Goal: Task Accomplishment & Management: Manage account settings

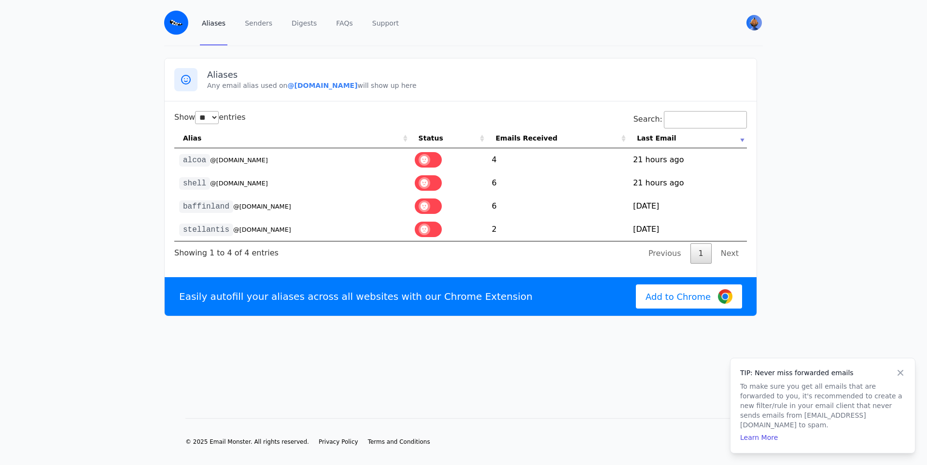
select select "**"
drag, startPoint x: 188, startPoint y: 223, endPoint x: 179, endPoint y: 226, distance: 10.2
click at [182, 226] on code "stellantis" at bounding box center [206, 230] width 54 height 13
click at [181, 226] on code "stellantis" at bounding box center [206, 230] width 54 height 13
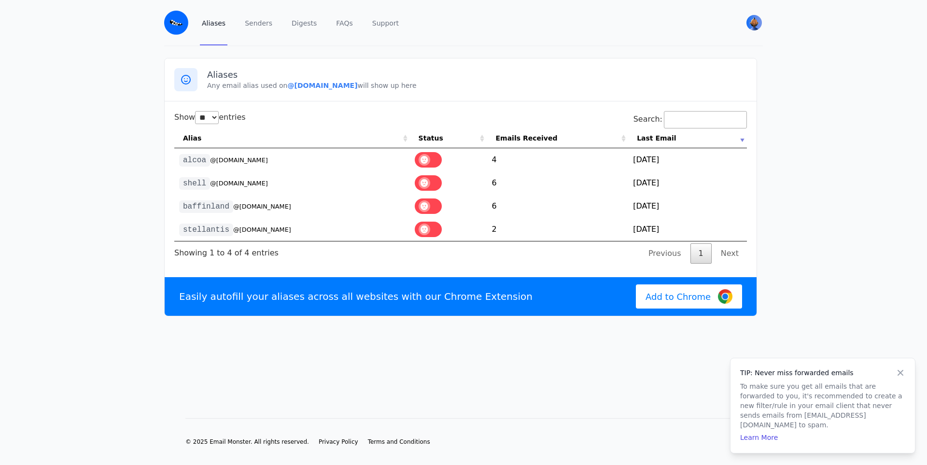
drag, startPoint x: 181, startPoint y: 227, endPoint x: 282, endPoint y: 227, distance: 101.4
click at [282, 227] on td "stellantis @[DOMAIN_NAME]" at bounding box center [292, 229] width 236 height 23
